Goal: Check status: Check status

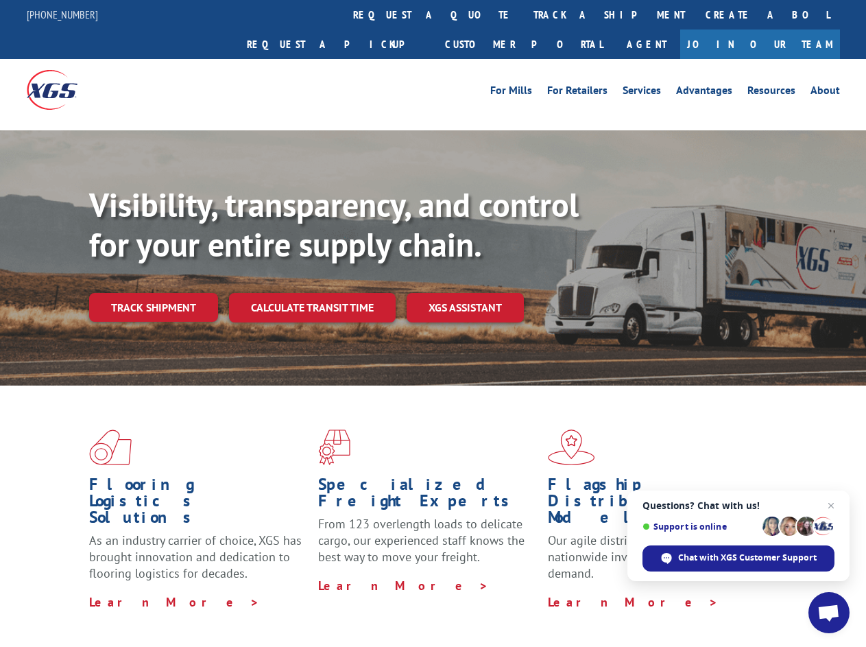
click at [433, 323] on div "Visibility, transparency, and control for your entire supply chain. Track shipm…" at bounding box center [477, 280] width 777 height 191
click at [523, 14] on link "track a shipment" at bounding box center [609, 14] width 172 height 29
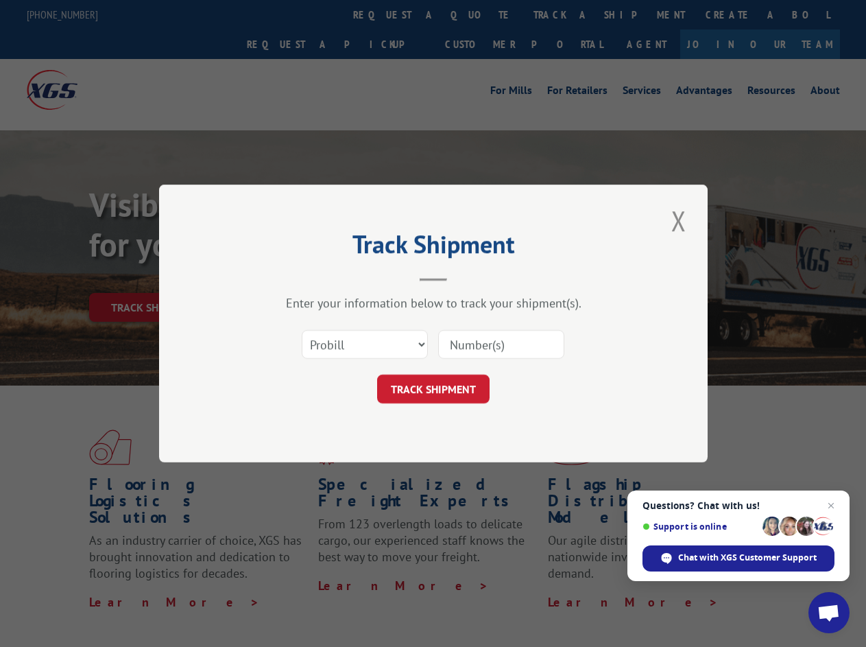
click at [479, 14] on div "Track Shipment Enter your information below to track your shipment(s). Select c…" at bounding box center [433, 323] width 866 height 647
click at [564, 14] on div "Track Shipment Enter your information below to track your shipment(s). Select c…" at bounding box center [433, 323] width 866 height 647
click at [153, 277] on div "Track Shipment Enter your information below to track your shipment(s). Select c…" at bounding box center [433, 323] width 866 height 647
click at [311, 277] on header "Track Shipment" at bounding box center [433, 258] width 411 height 47
click at [466, 277] on header "Track Shipment" at bounding box center [433, 258] width 411 height 47
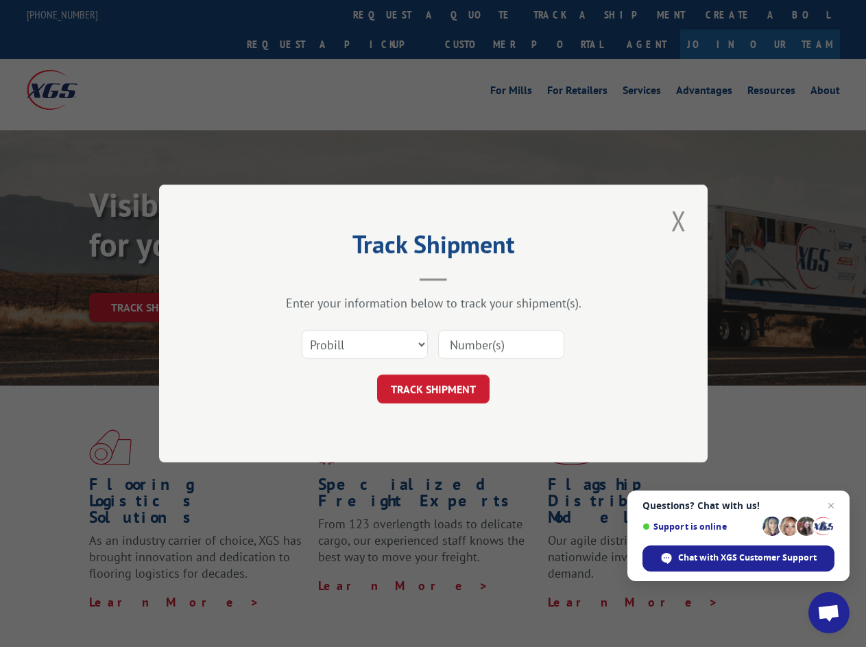
click at [829, 612] on span "Open chat" at bounding box center [828, 613] width 23 height 19
